Goal: Navigation & Orientation: Find specific page/section

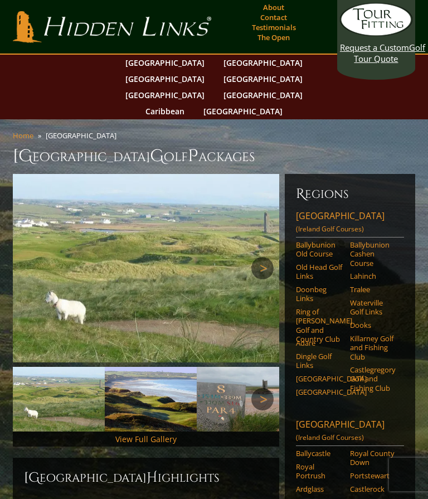
click at [218, 62] on link "[GEOGRAPHIC_DATA]" at bounding box center [263, 63] width 90 height 16
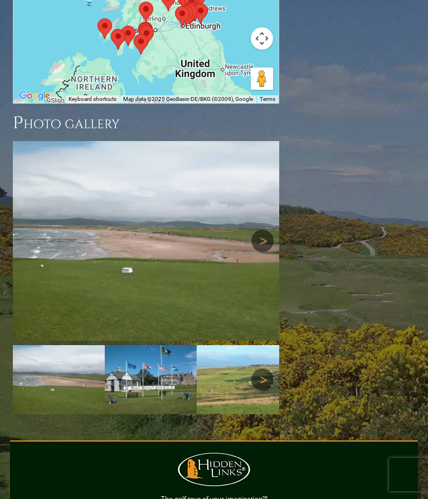
scroll to position [1620, 0]
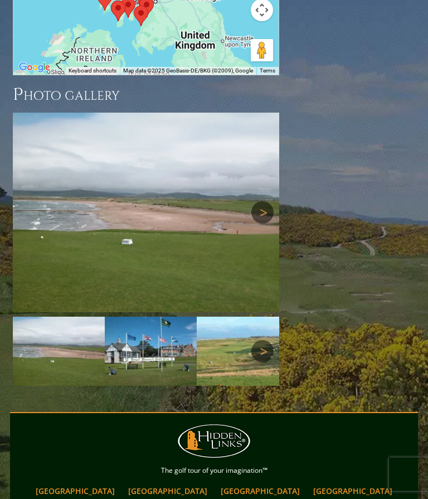
click at [51, 483] on link "[GEOGRAPHIC_DATA]" at bounding box center [75, 491] width 90 height 16
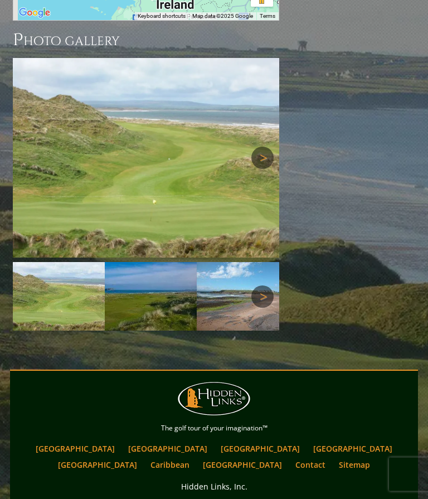
scroll to position [1490, 0]
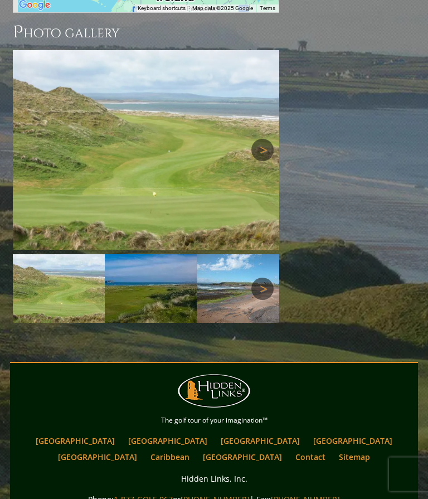
click at [363, 472] on p "Hidden Links, Inc." at bounding box center [214, 479] width 402 height 14
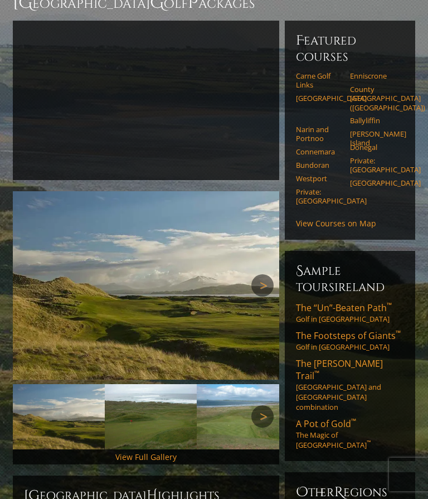
scroll to position [0, 0]
